Goal: Task Accomplishment & Management: Manage account settings

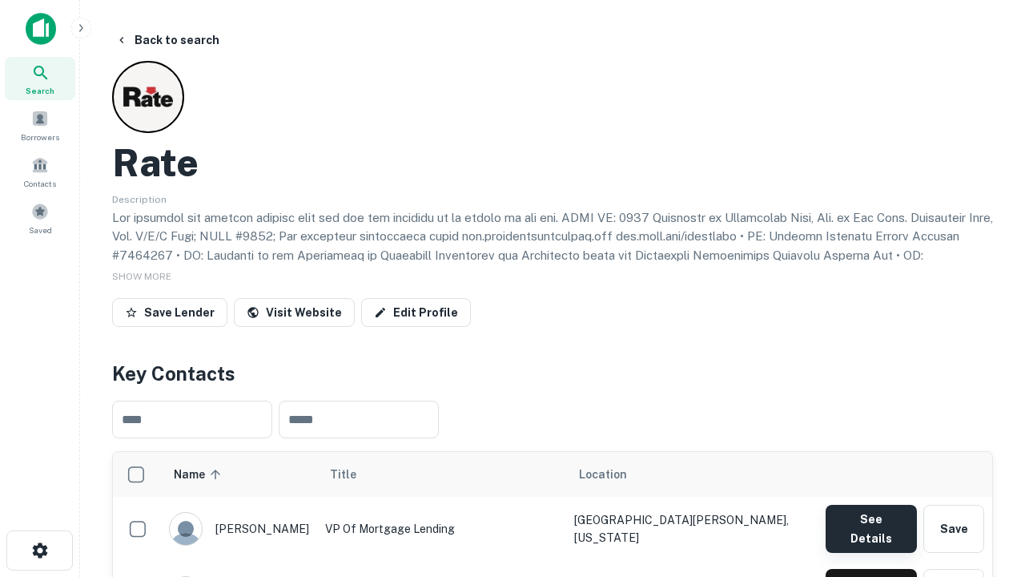
click at [870, 521] on button "See Details" at bounding box center [871, 528] width 91 height 48
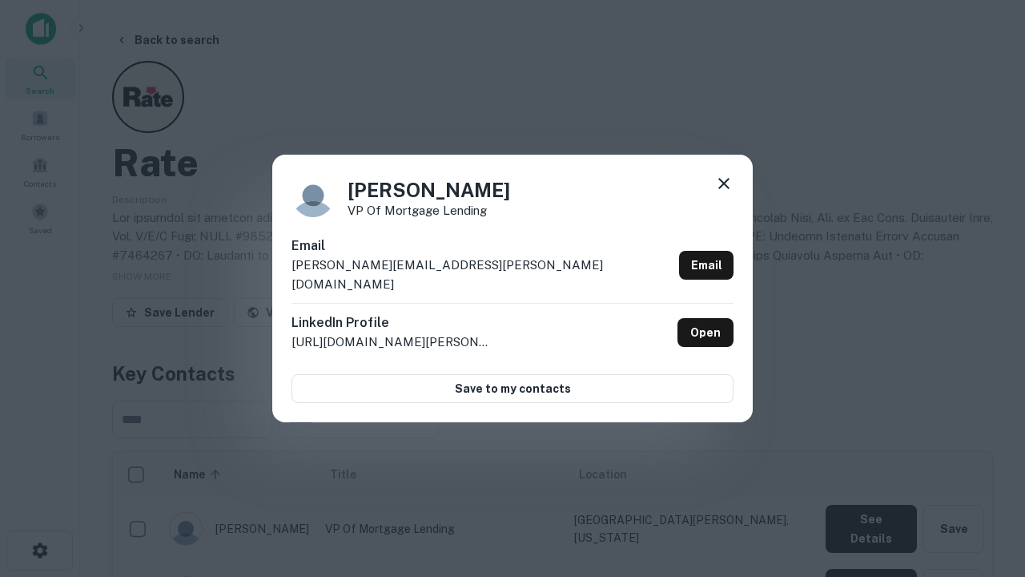
click at [724, 193] on icon at bounding box center [723, 183] width 19 height 19
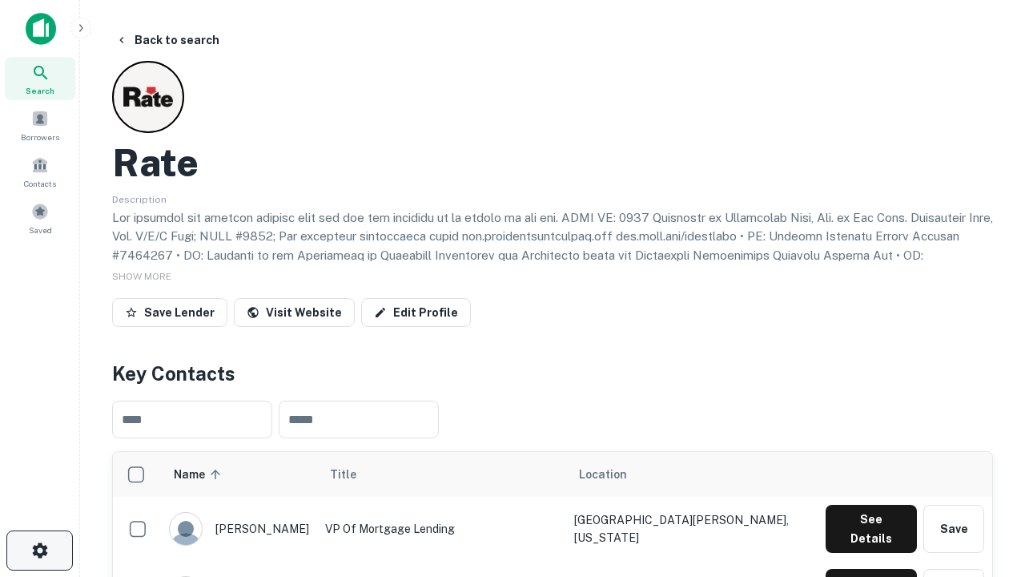
click at [39, 550] on icon "button" at bounding box center [39, 550] width 19 height 19
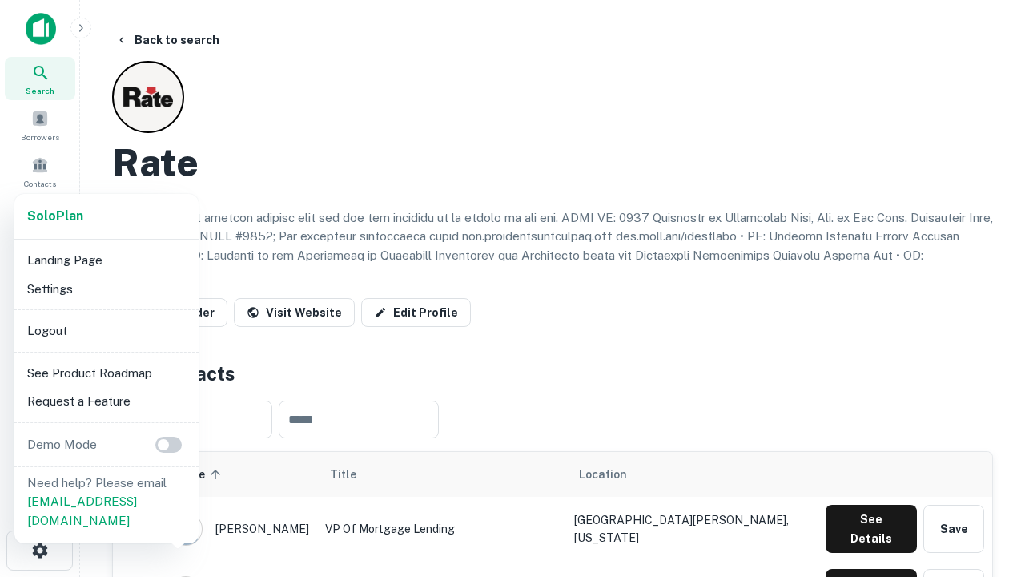
click at [106, 330] on li "Logout" at bounding box center [106, 330] width 171 height 29
